Goal: Task Accomplishment & Management: Complete application form

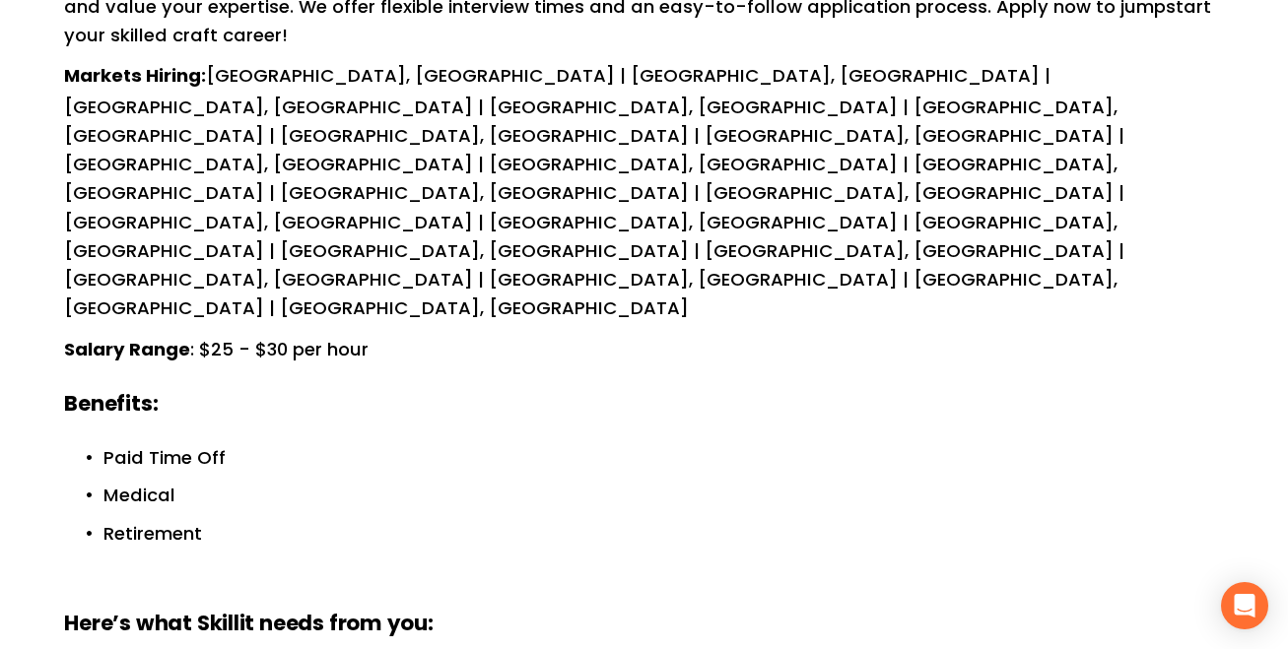
scroll to position [493, 0]
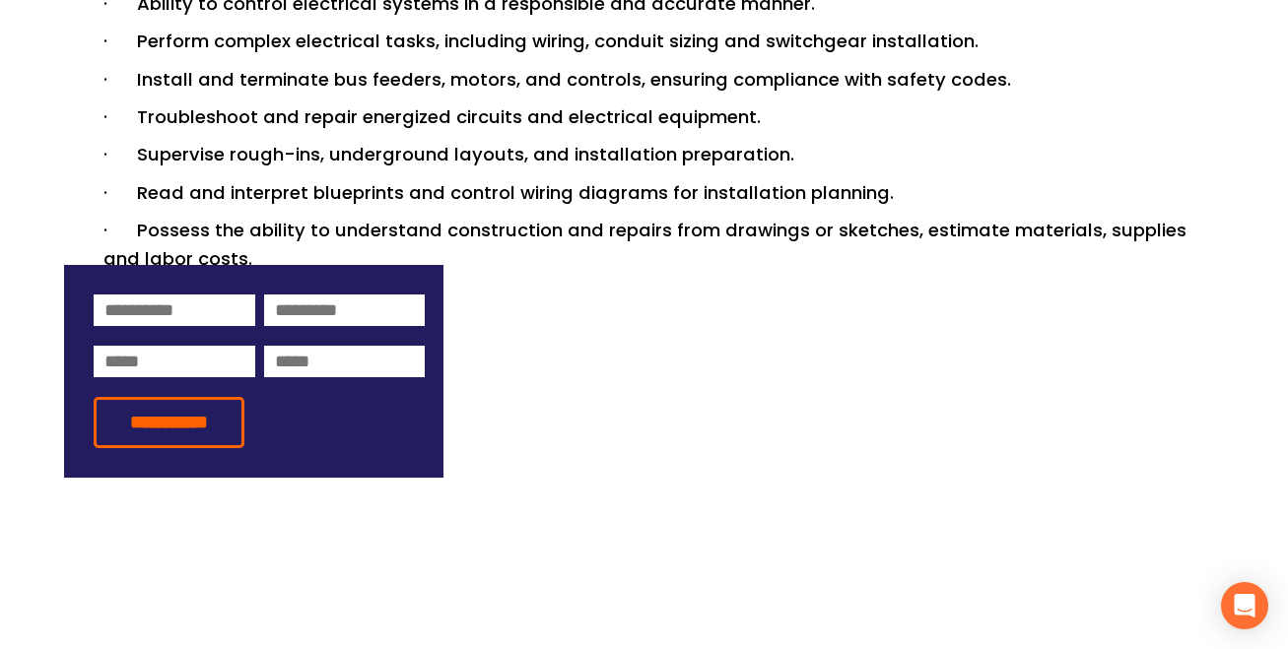
scroll to position [1774, 0]
